Goal: Entertainment & Leisure: Consume media (video, audio)

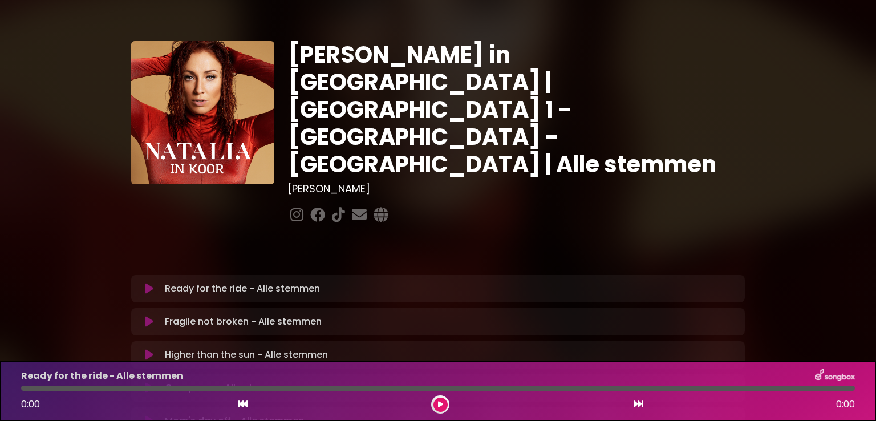
click at [836, 90] on div "[PERSON_NAME] in [GEOGRAPHIC_DATA] | [GEOGRAPHIC_DATA] 1 - [GEOGRAPHIC_DATA] - …" at bounding box center [438, 350] width 876 height 672
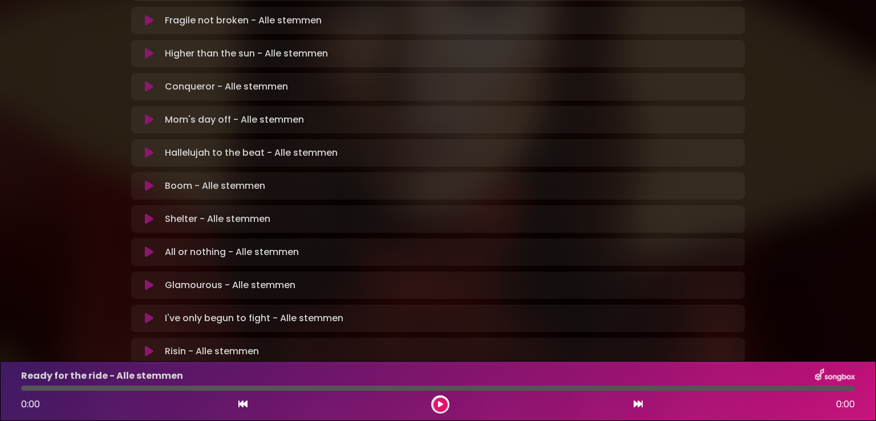
scroll to position [335, 0]
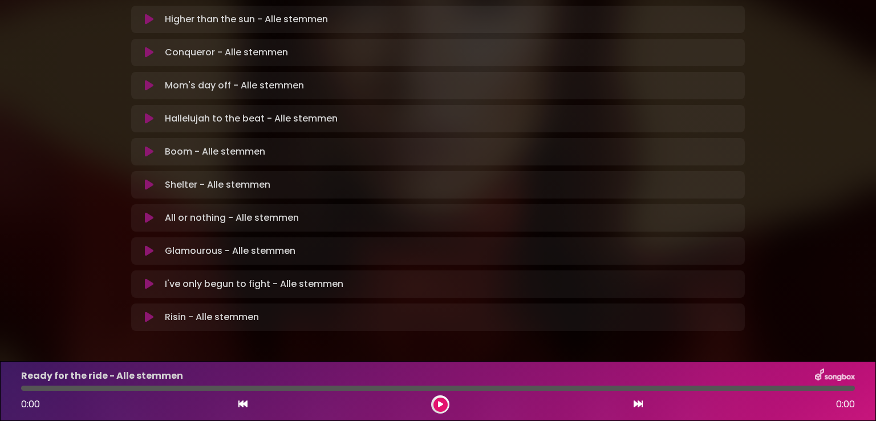
click at [148, 311] on icon at bounding box center [149, 316] width 9 height 11
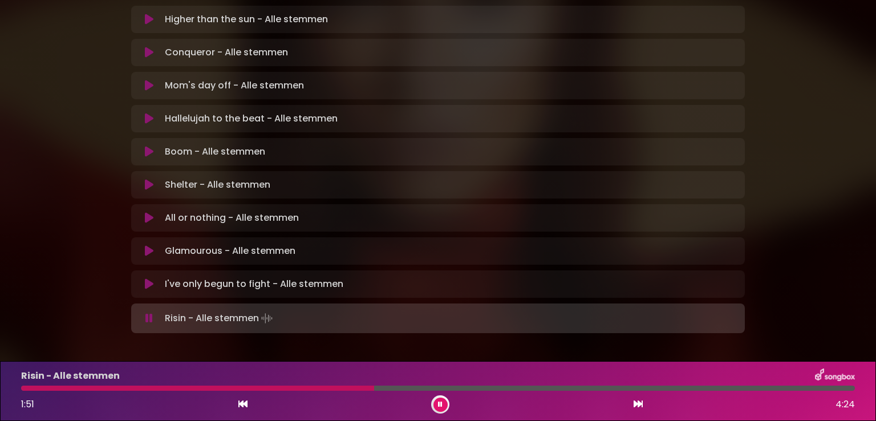
click at [353, 388] on div at bounding box center [197, 387] width 353 height 5
click at [347, 388] on div at bounding box center [199, 387] width 357 height 5
click at [330, 388] on div at bounding box center [187, 387] width 332 height 5
click at [310, 388] on div at bounding box center [179, 387] width 316 height 5
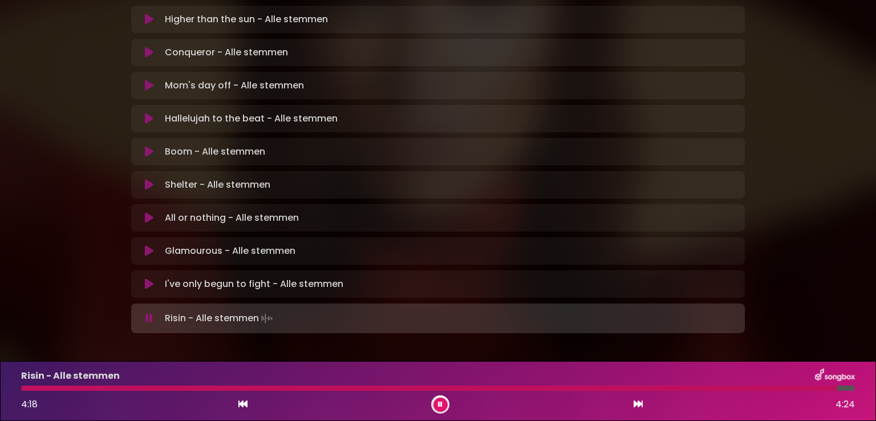
click at [149, 278] on icon at bounding box center [149, 283] width 9 height 11
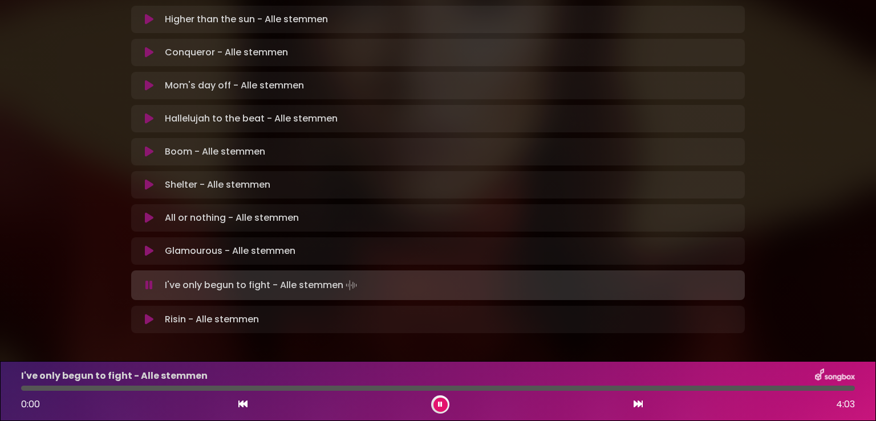
click at [146, 306] on div "Risin - Alle stemmen Loading Track... Name" at bounding box center [437, 319] width 613 height 27
click at [146, 314] on icon at bounding box center [149, 319] width 9 height 11
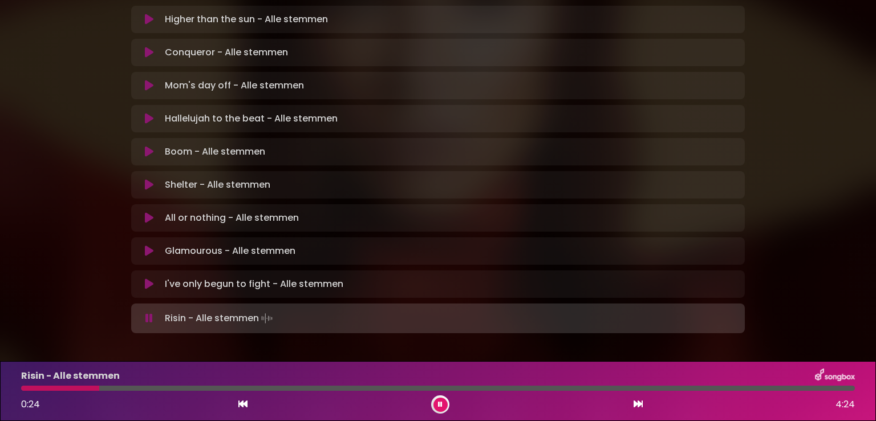
click at [146, 312] on icon at bounding box center [148, 317] width 7 height 11
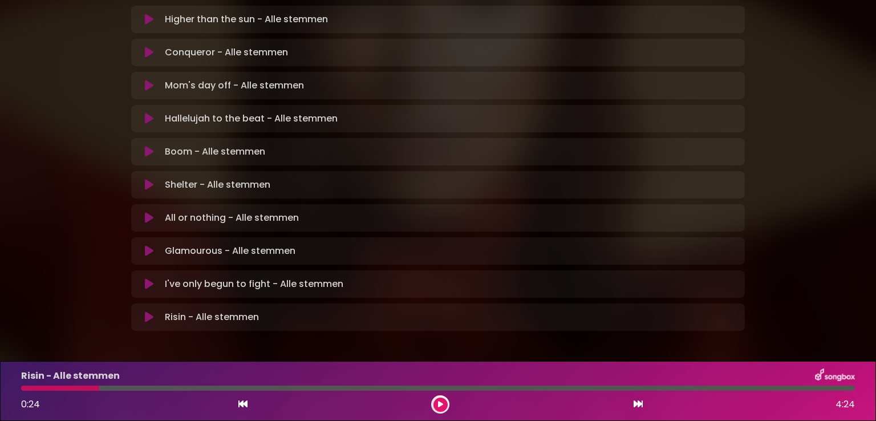
click at [26, 385] on div at bounding box center [60, 387] width 78 height 5
click at [24, 387] on div at bounding box center [60, 387] width 78 height 5
drag, startPoint x: 95, startPoint y: 388, endPoint x: 26, endPoint y: 381, distance: 69.3
click at [26, 381] on div "Risin - Alle stemmen 0:24 4:24" at bounding box center [437, 390] width 847 height 45
click at [149, 311] on icon at bounding box center [149, 316] width 9 height 11
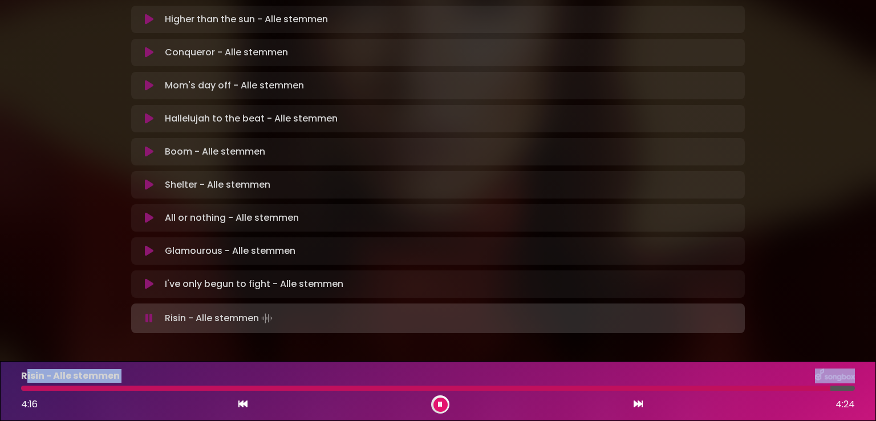
click at [146, 312] on icon at bounding box center [148, 317] width 7 height 11
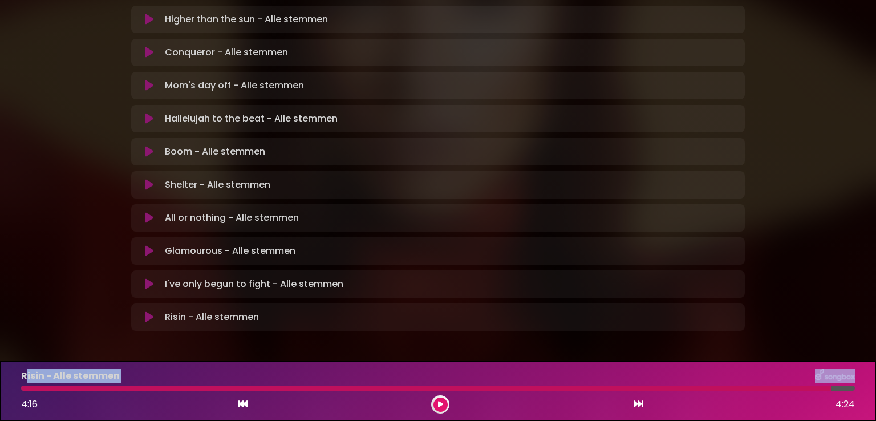
click at [147, 278] on icon at bounding box center [149, 284] width 10 height 12
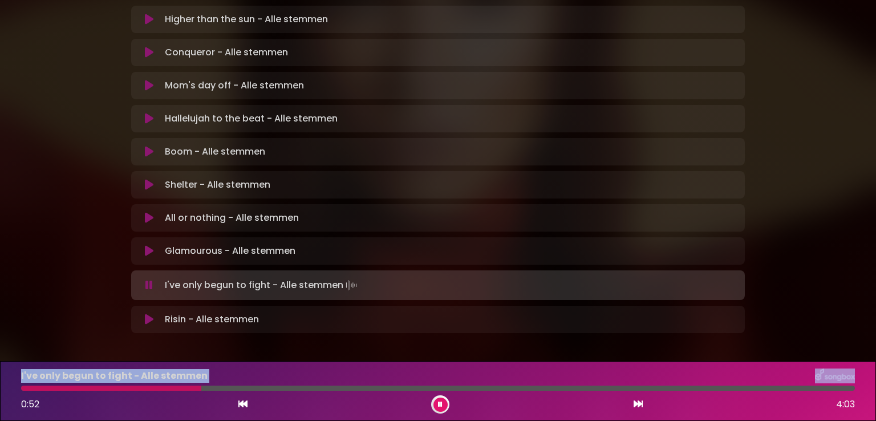
click at [164, 388] on div at bounding box center [111, 387] width 180 height 5
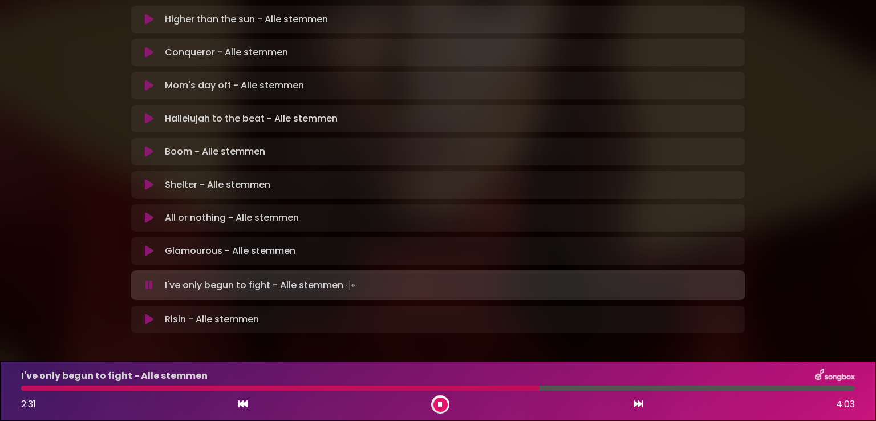
click at [481, 384] on div "I've only begun to fight - Alle stemmen 2:31 4:03" at bounding box center [437, 390] width 847 height 45
click at [484, 385] on div at bounding box center [283, 387] width 525 height 5
click at [484, 385] on div at bounding box center [285, 387] width 528 height 5
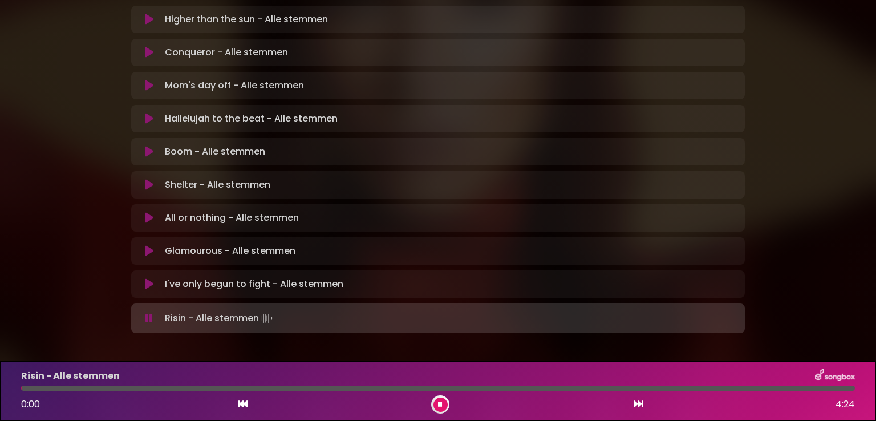
click at [145, 277] on icon at bounding box center [149, 284] width 13 height 14
click at [147, 245] on icon at bounding box center [149, 250] width 9 height 11
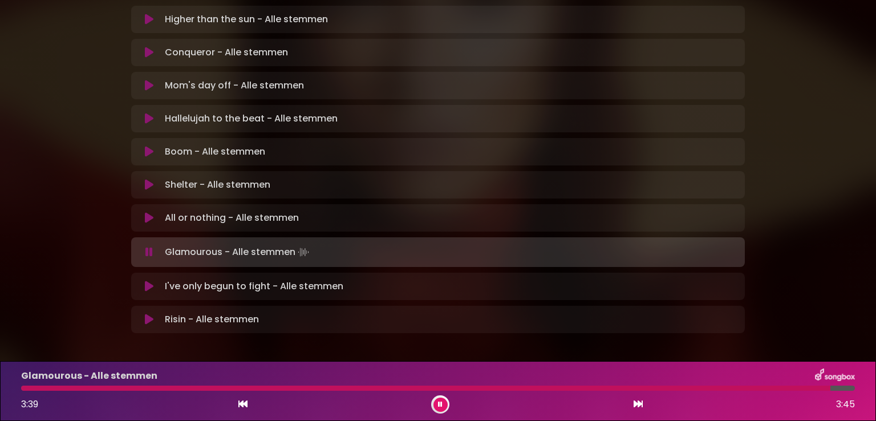
click at [148, 113] on icon at bounding box center [149, 118] width 9 height 11
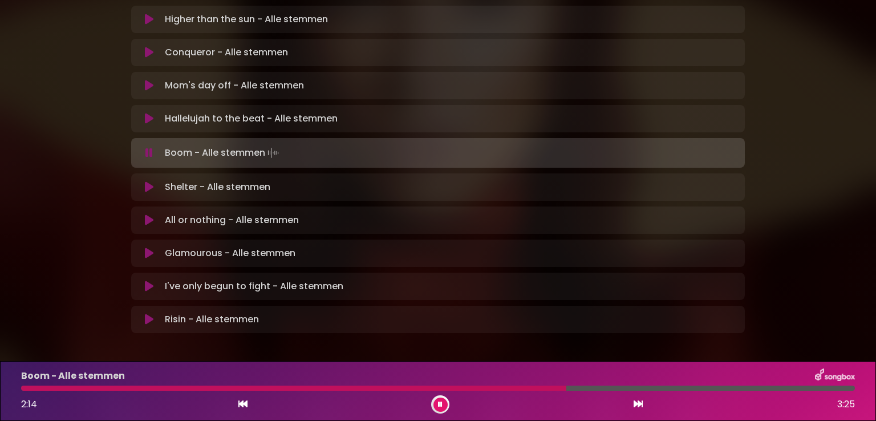
click at [862, 201] on div "[PERSON_NAME] in [GEOGRAPHIC_DATA] | [GEOGRAPHIC_DATA] 1 - [GEOGRAPHIC_DATA] - …" at bounding box center [438, 15] width 876 height 674
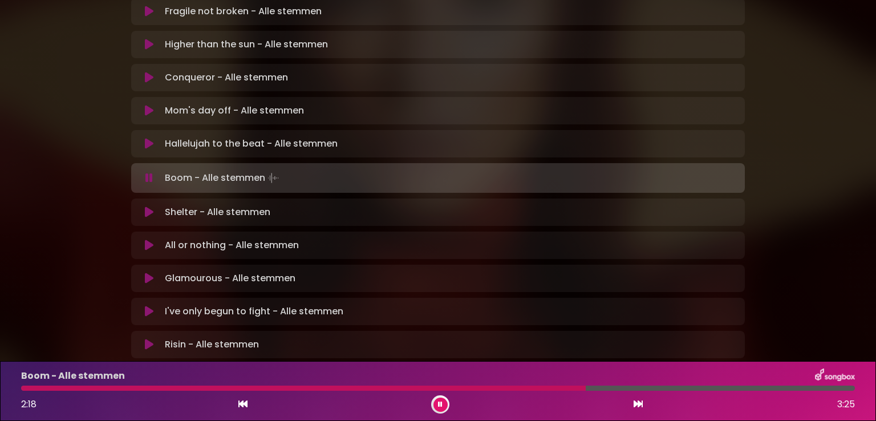
scroll to position [312, 0]
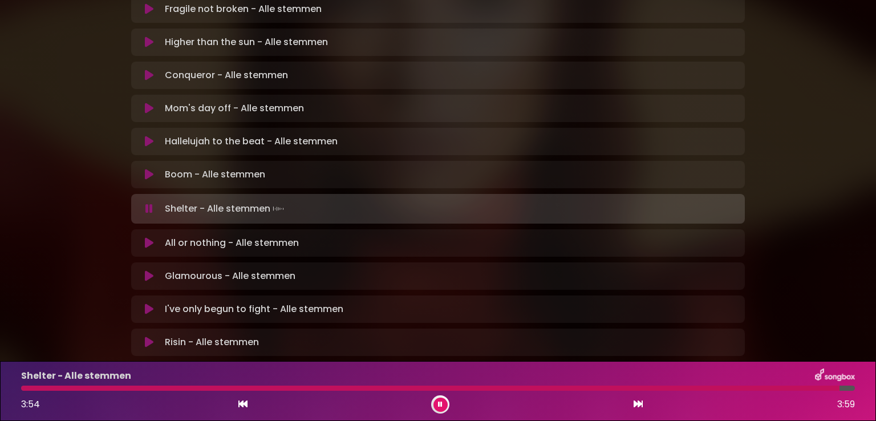
click at [812, 223] on div "[PERSON_NAME] in [GEOGRAPHIC_DATA] | [GEOGRAPHIC_DATA] 1 - [GEOGRAPHIC_DATA] - …" at bounding box center [438, 38] width 753 height 674
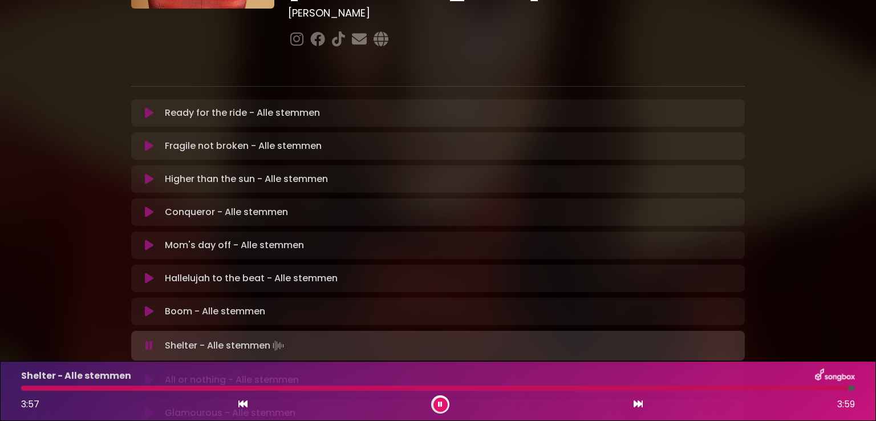
scroll to position [153, 0]
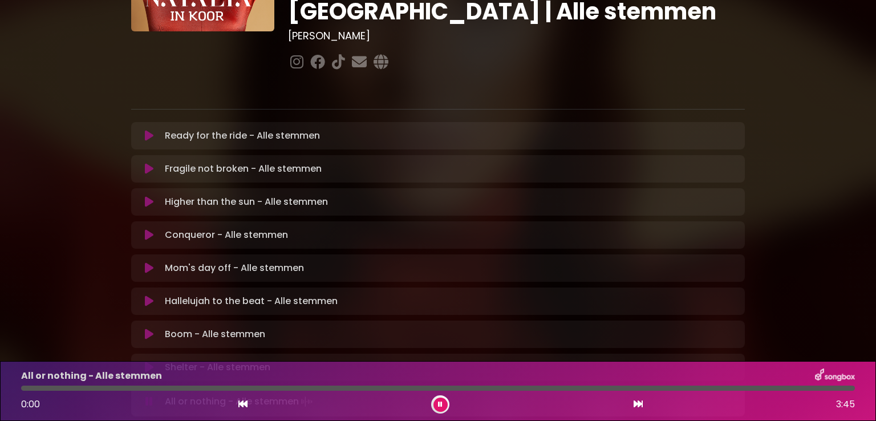
click at [148, 130] on icon at bounding box center [149, 135] width 9 height 11
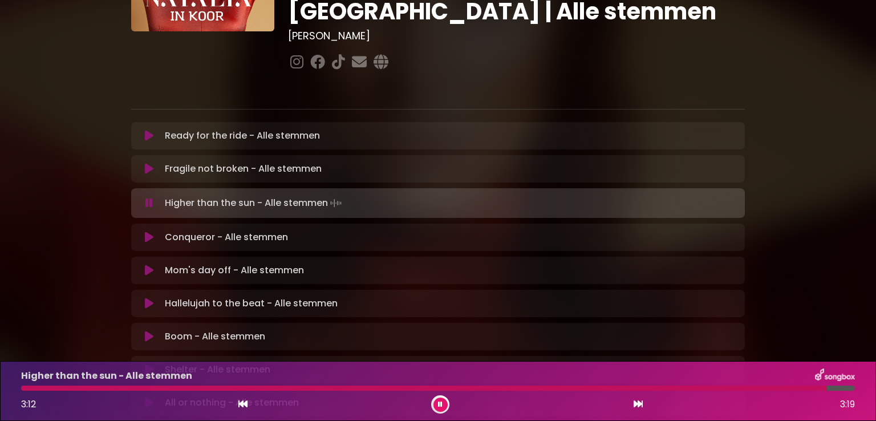
click at [440, 406] on icon at bounding box center [439, 404] width 5 height 7
